Goal: Task Accomplishment & Management: Use online tool/utility

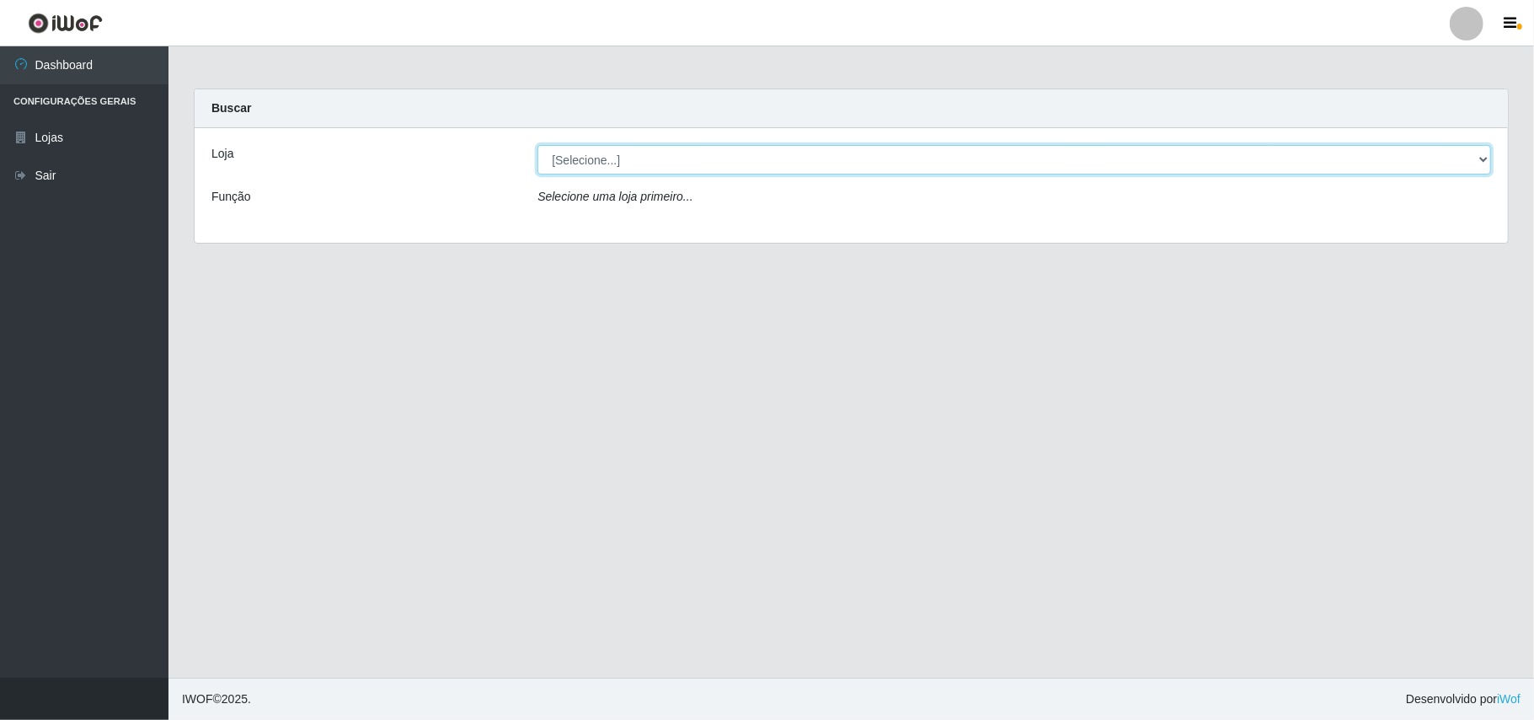
drag, startPoint x: 1468, startPoint y: 156, endPoint x: 1461, endPoint y: 170, distance: 15.8
click at [1468, 156] on select "[Selecione...] Bemais Supermercados - B11 Manaíra" at bounding box center [1015, 159] width 954 height 29
select select "409"
click at [538, 145] on select "[Selecione...] Bemais Supermercados - B11 Manaíra" at bounding box center [1015, 159] width 954 height 29
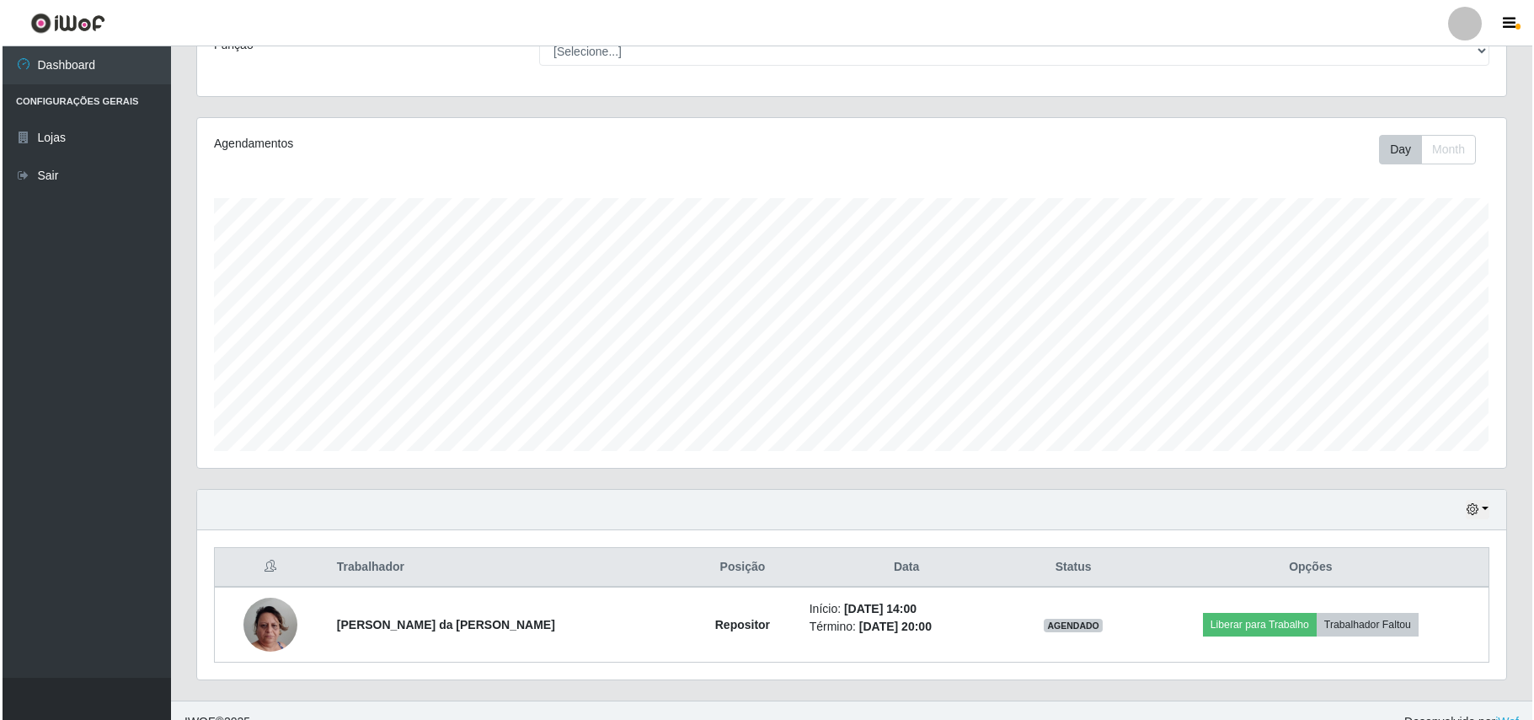
scroll to position [177, 0]
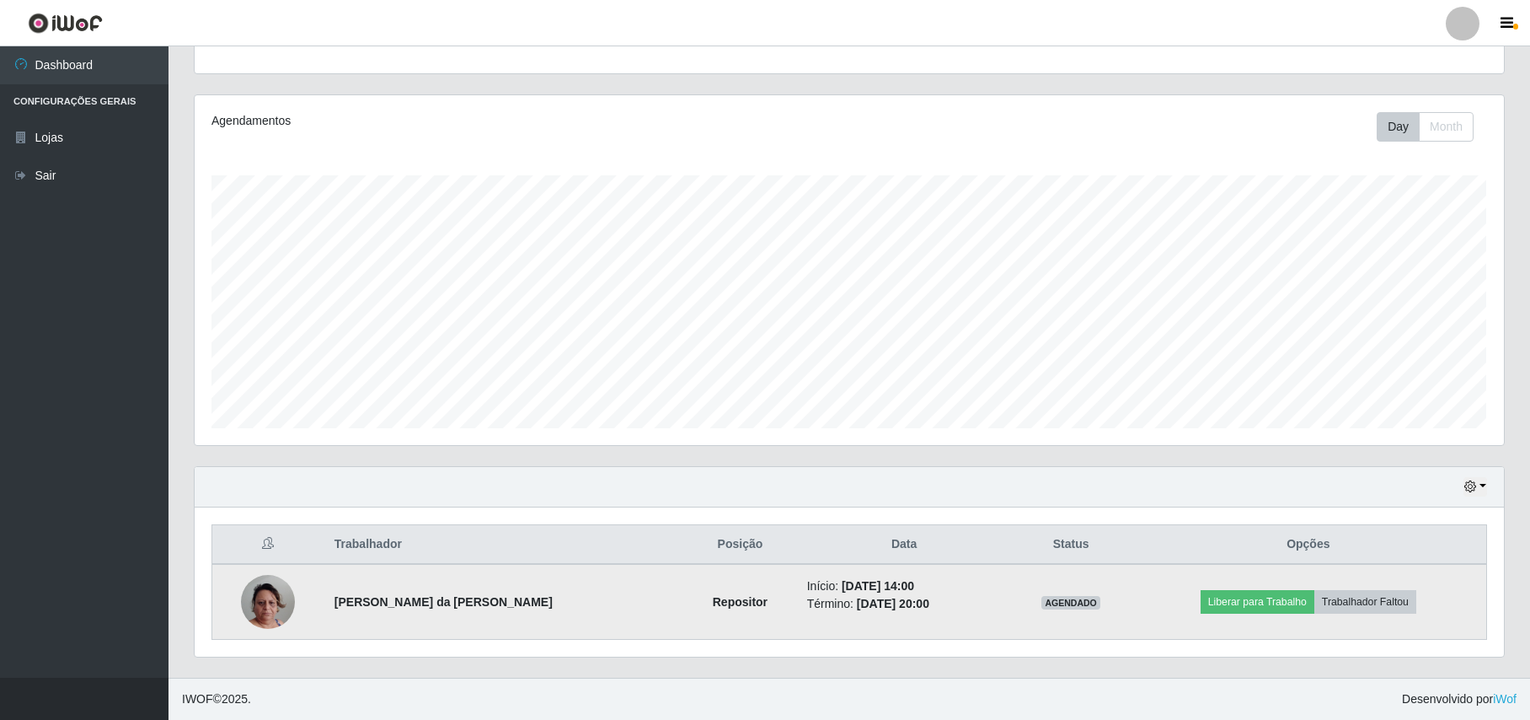
drag, startPoint x: 290, startPoint y: 575, endPoint x: 271, endPoint y: 585, distance: 21.1
click at [271, 585] on td at bounding box center [268, 602] width 112 height 76
click at [270, 586] on img at bounding box center [268, 602] width 54 height 96
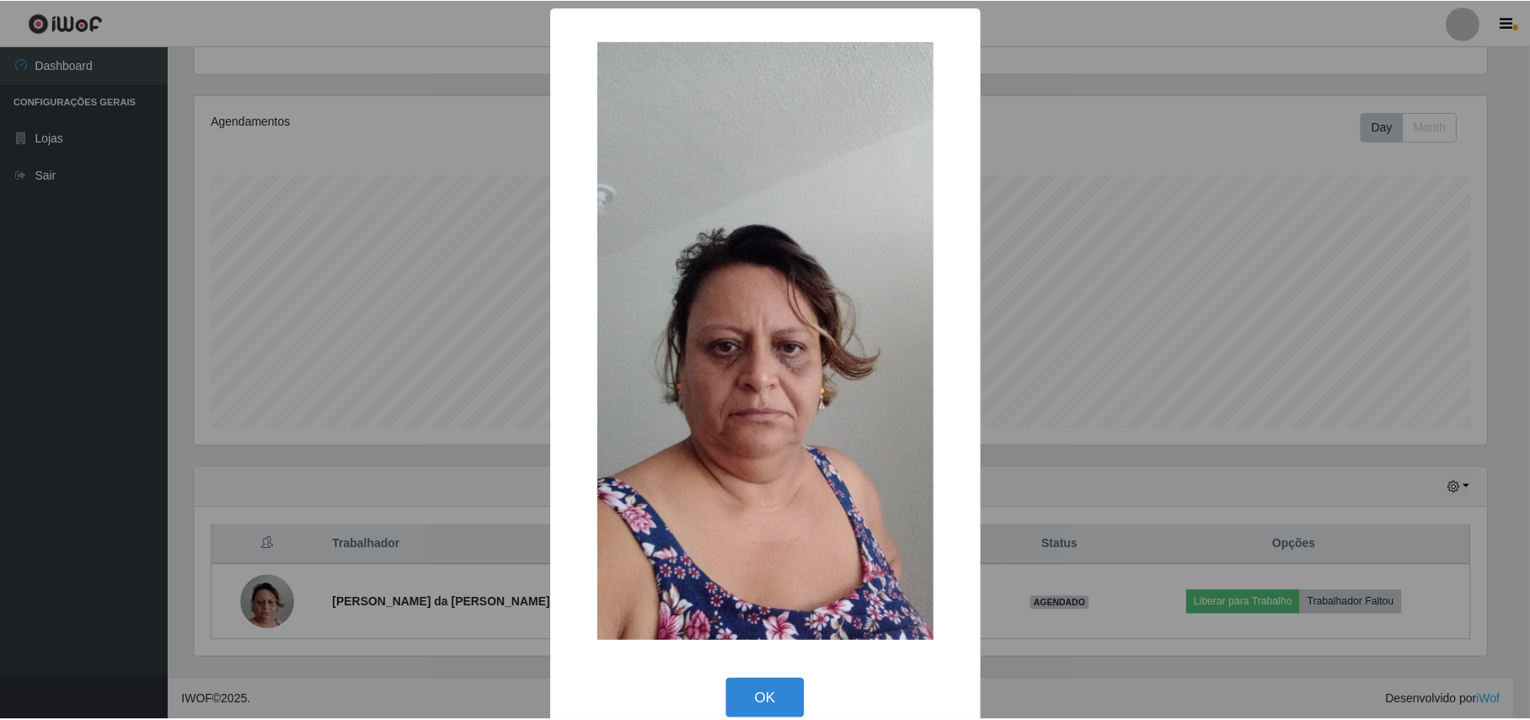
scroll to position [351, 1296]
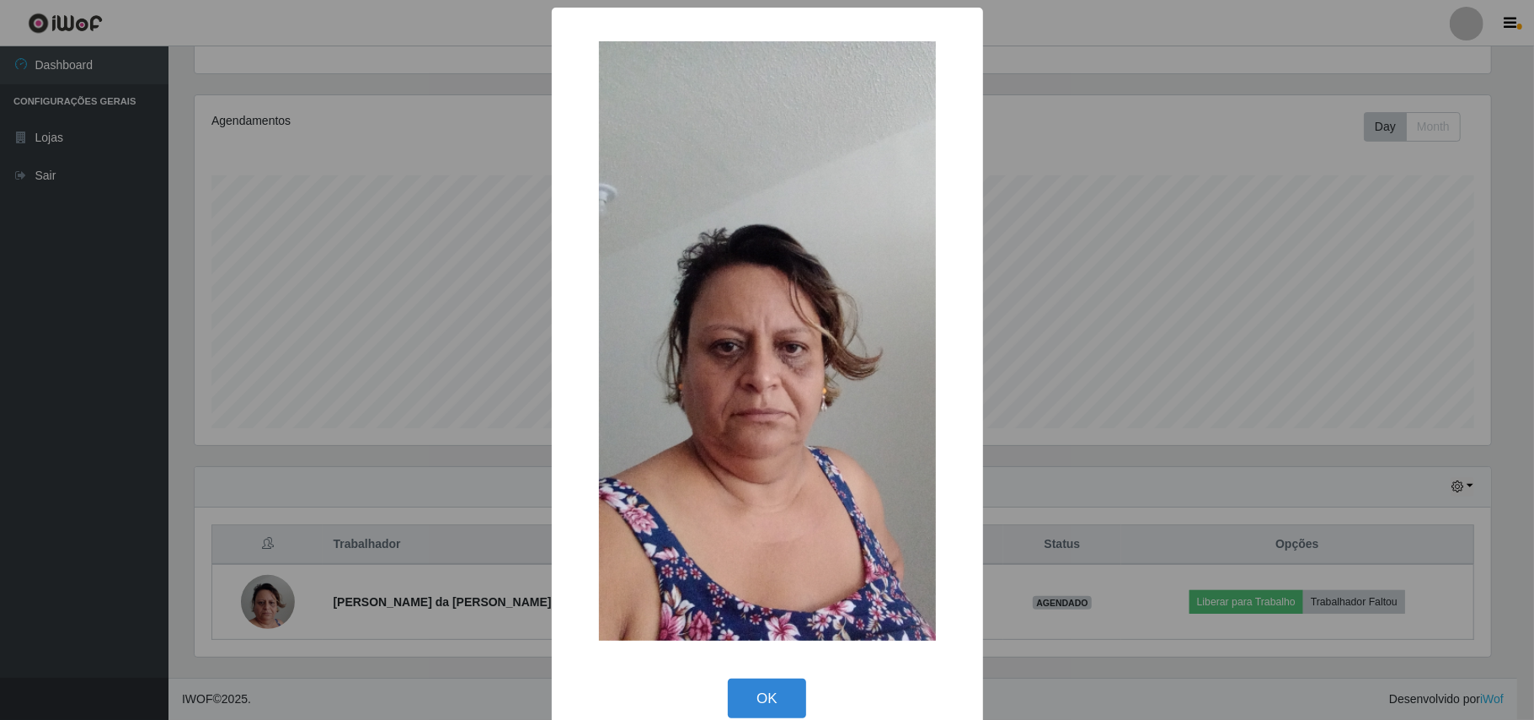
click at [98, 547] on div "× OK Cancel" at bounding box center [767, 360] width 1534 height 720
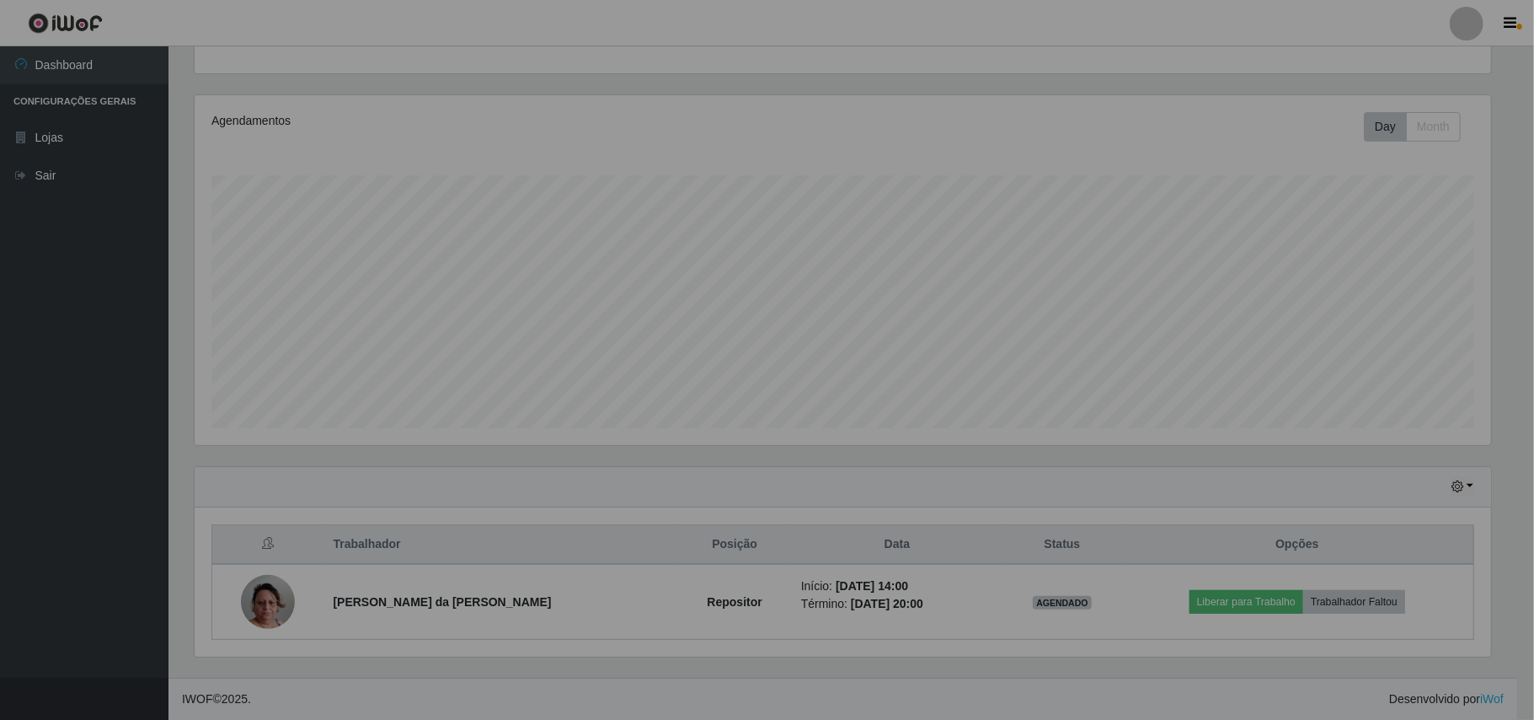
scroll to position [351, 1308]
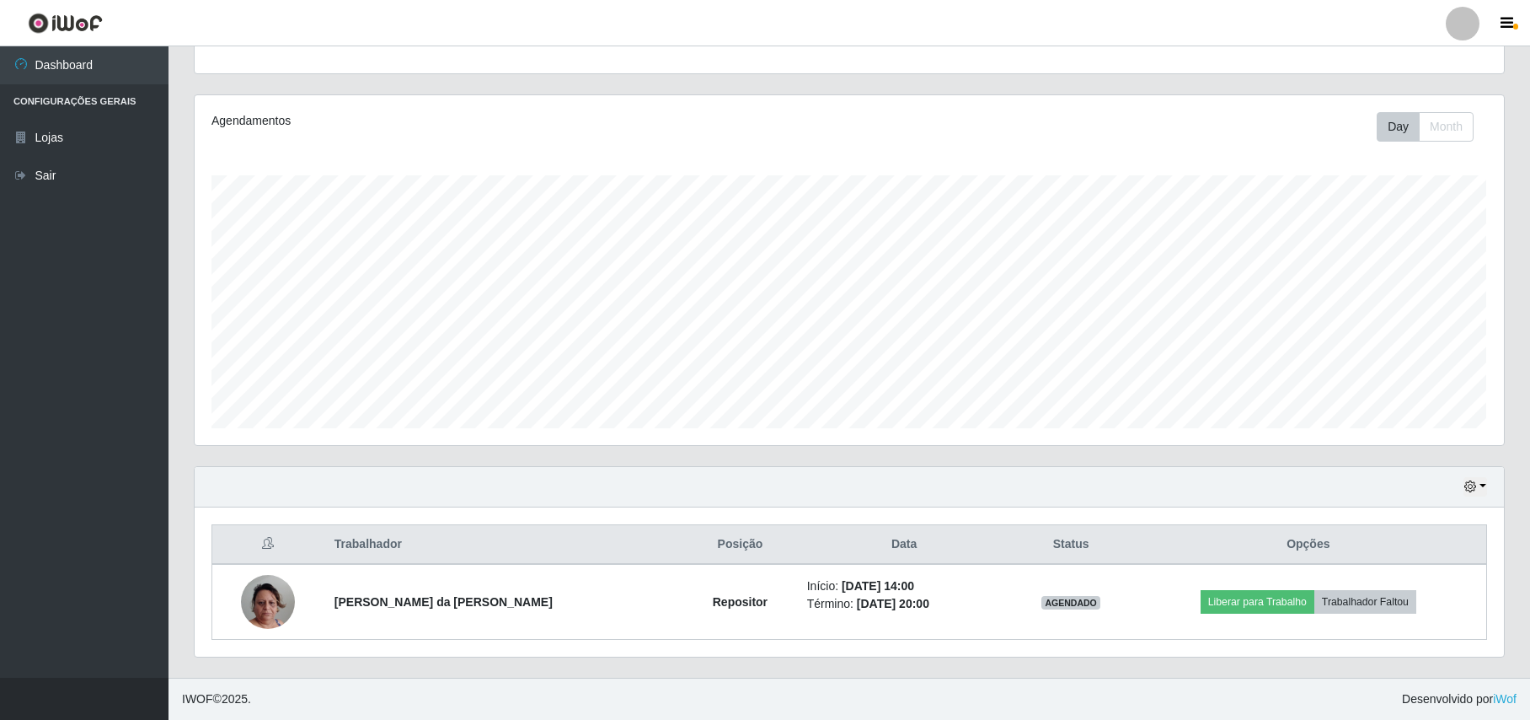
click at [104, 452] on ul "Dashboard Configurações Gerais Lojas Sair" at bounding box center [84, 361] width 169 height 631
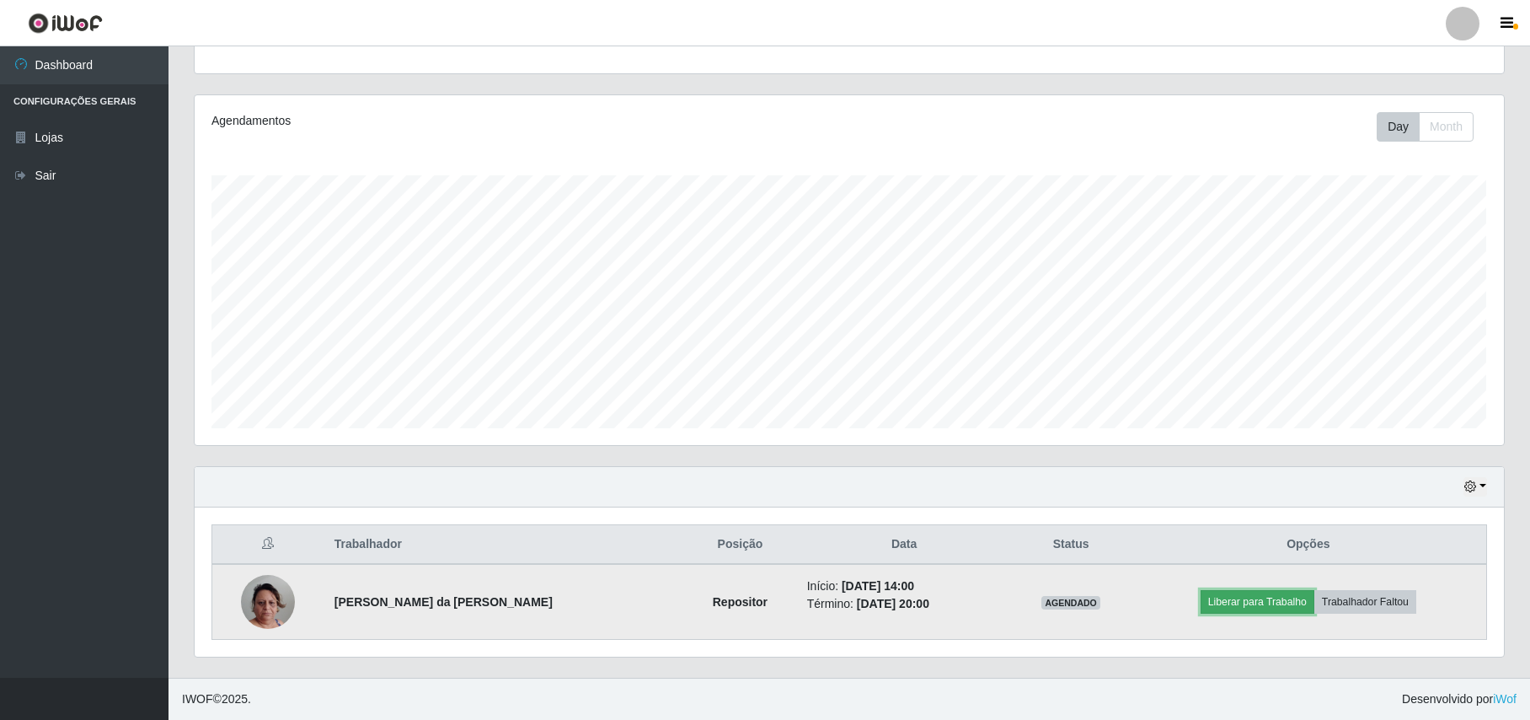
click at [1240, 601] on button "Liberar para Trabalho" at bounding box center [1258, 602] width 114 height 24
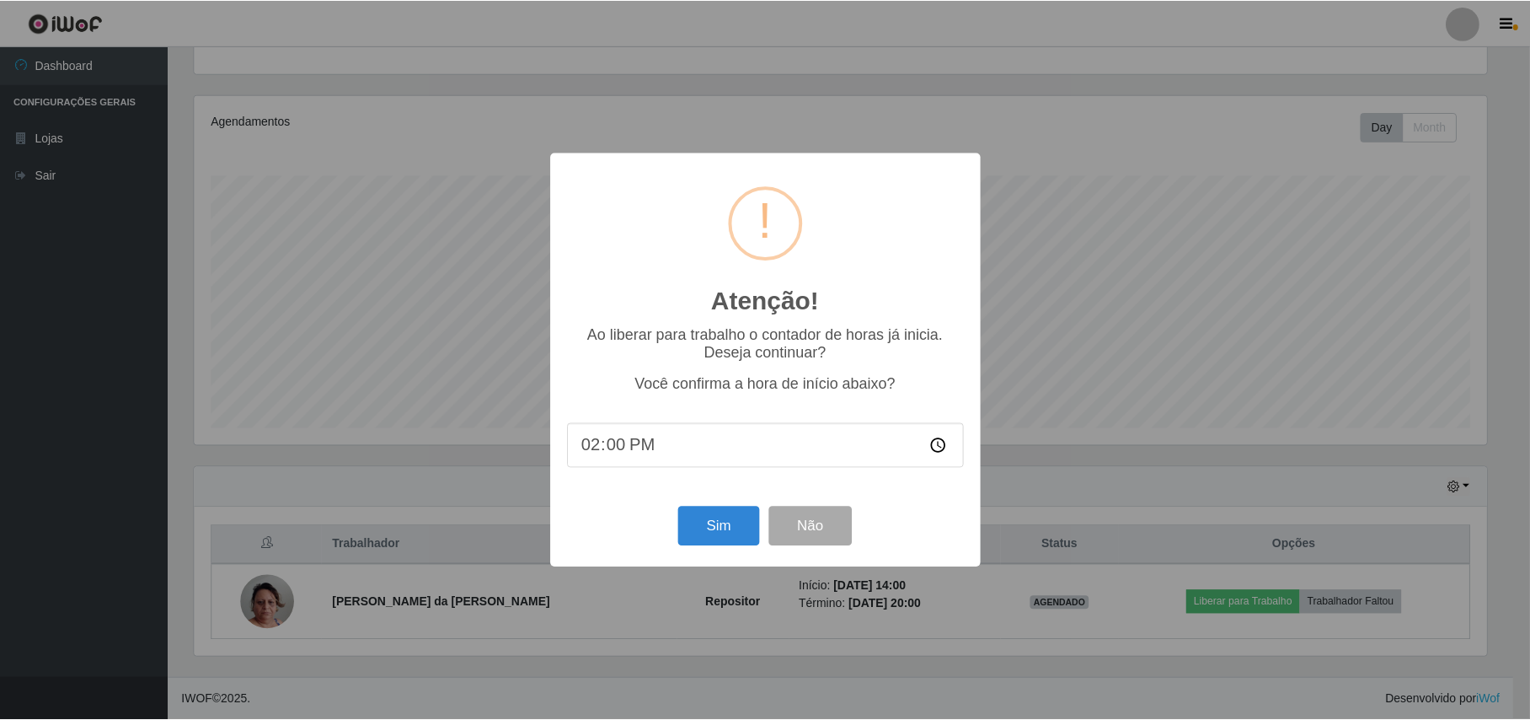
scroll to position [351, 1296]
click at [716, 536] on button "Sim" at bounding box center [721, 526] width 82 height 40
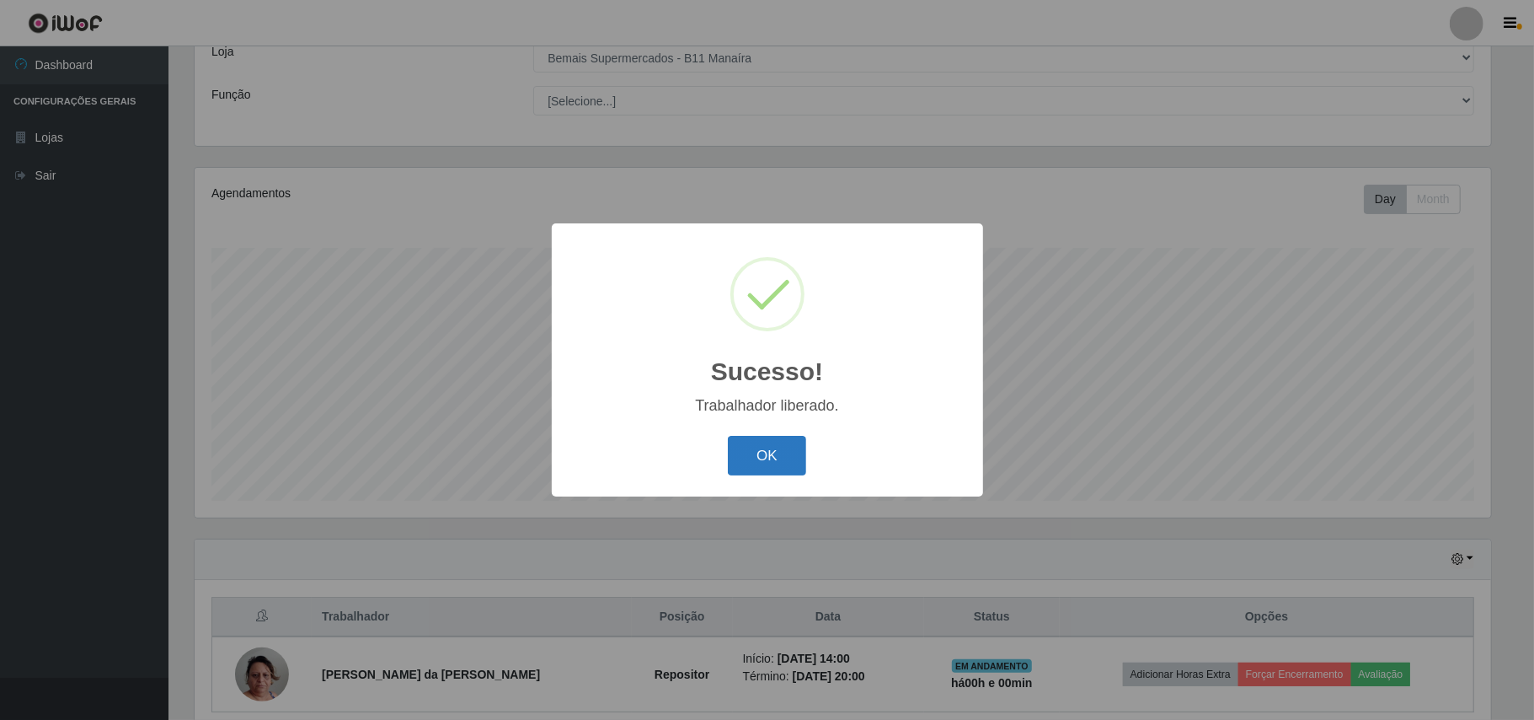
click at [748, 455] on button "OK" at bounding box center [767, 456] width 78 height 40
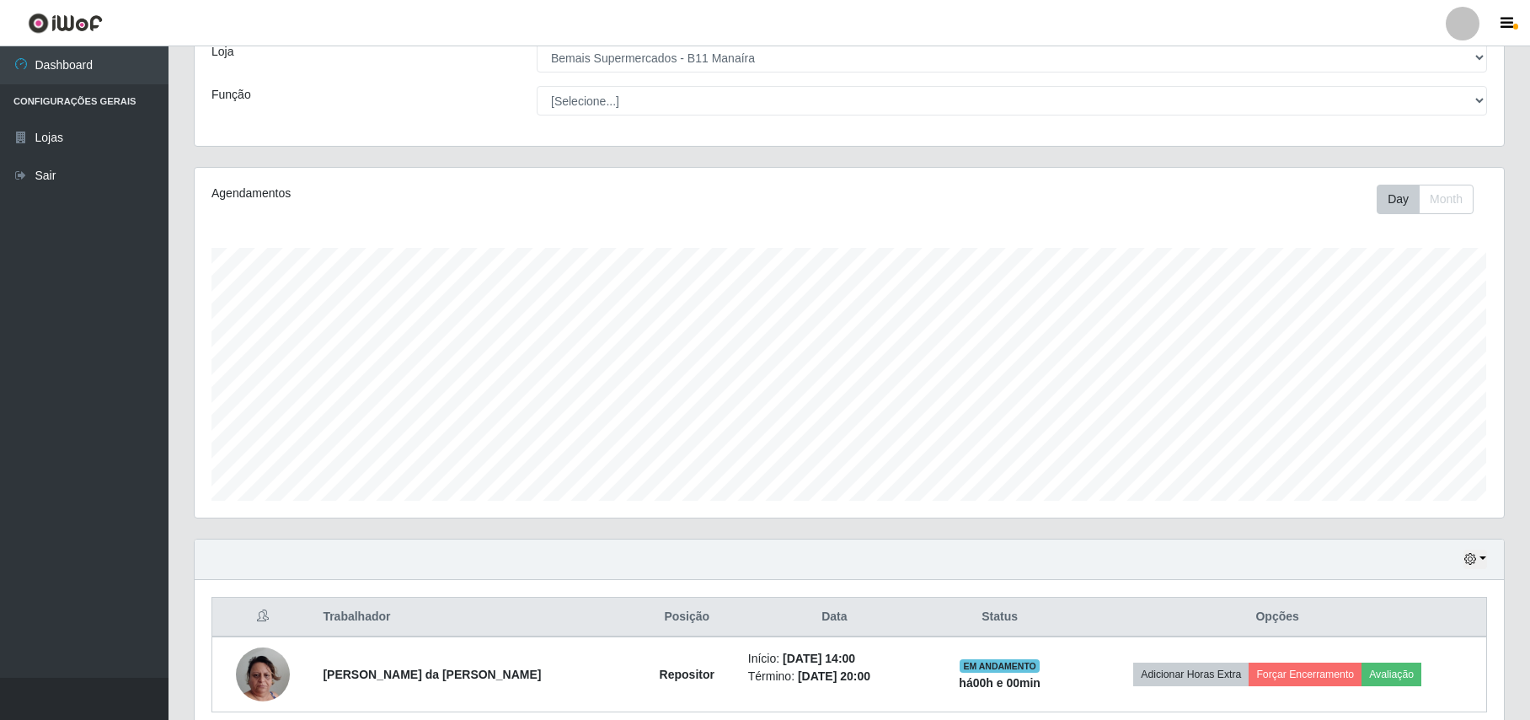
scroll to position [177, 0]
